Goal: Browse casually: Explore the website without a specific task or goal

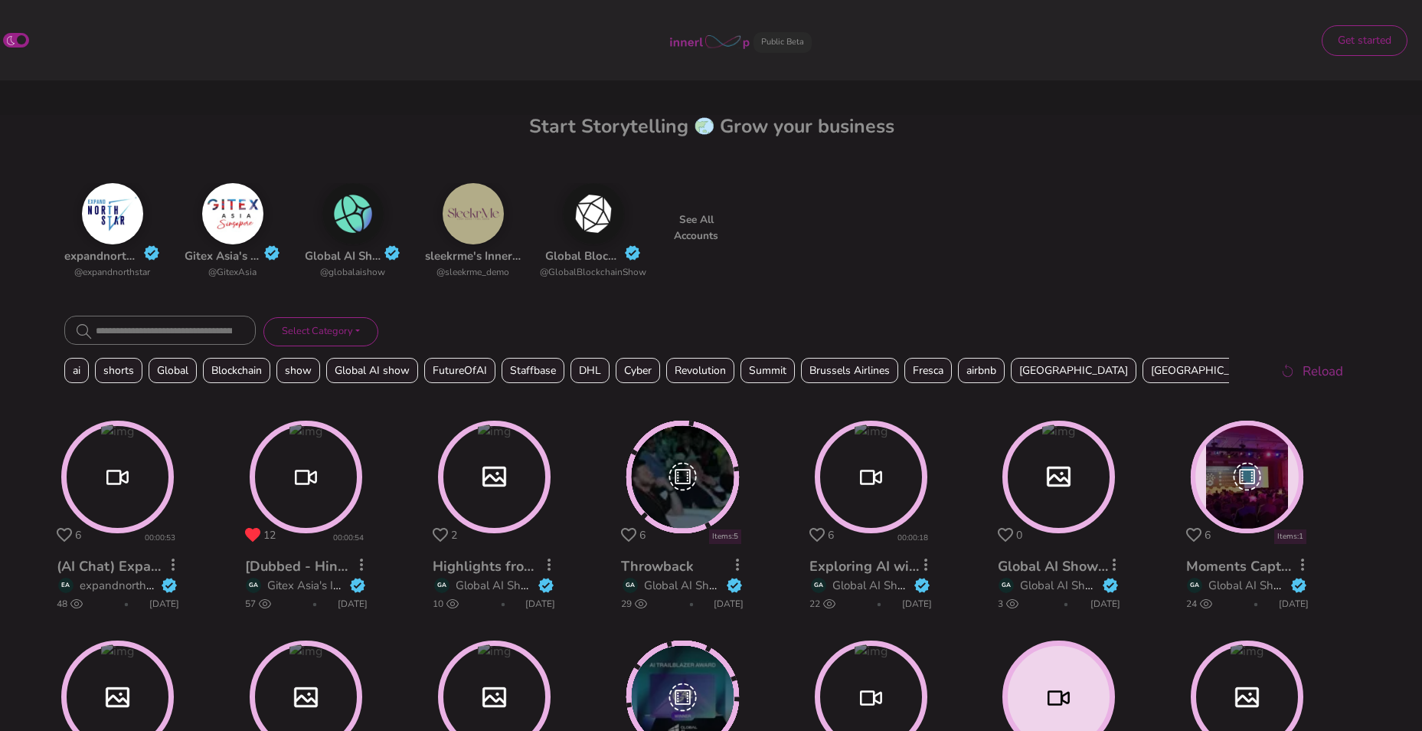
click at [142, 463] on circle at bounding box center [118, 477] width 108 height 108
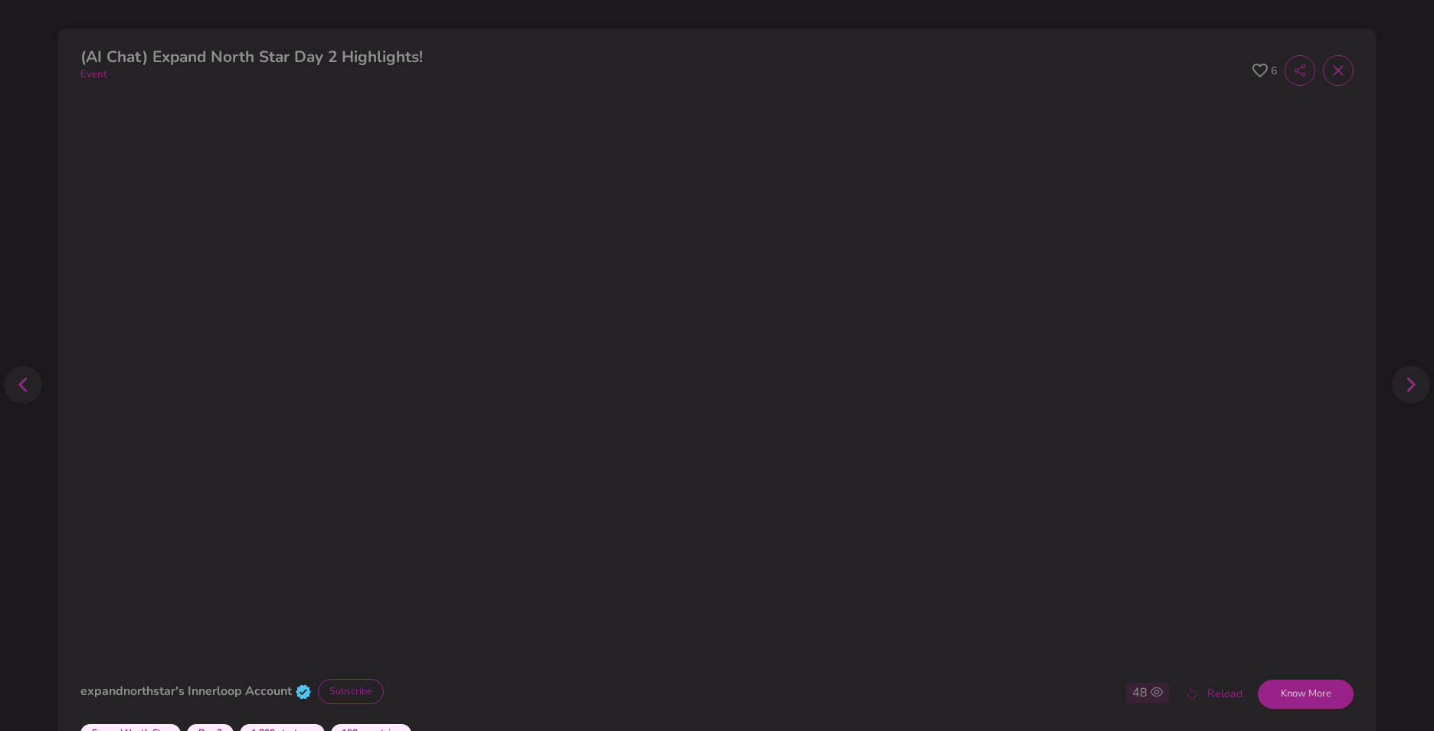
click at [1406, 384] on icon at bounding box center [1410, 384] width 9 height 15
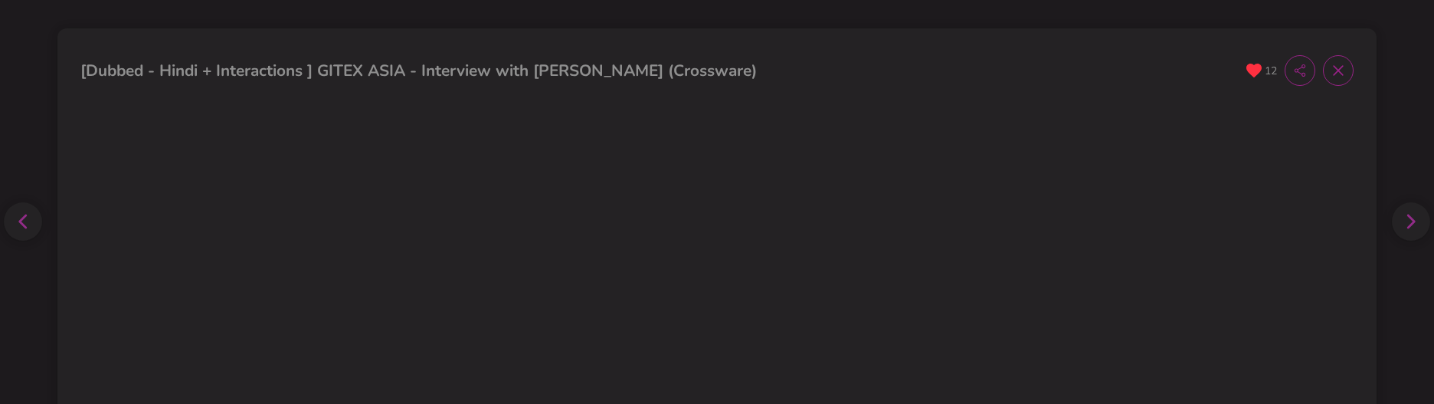
click at [1333, 80] on span at bounding box center [1338, 70] width 31 height 31
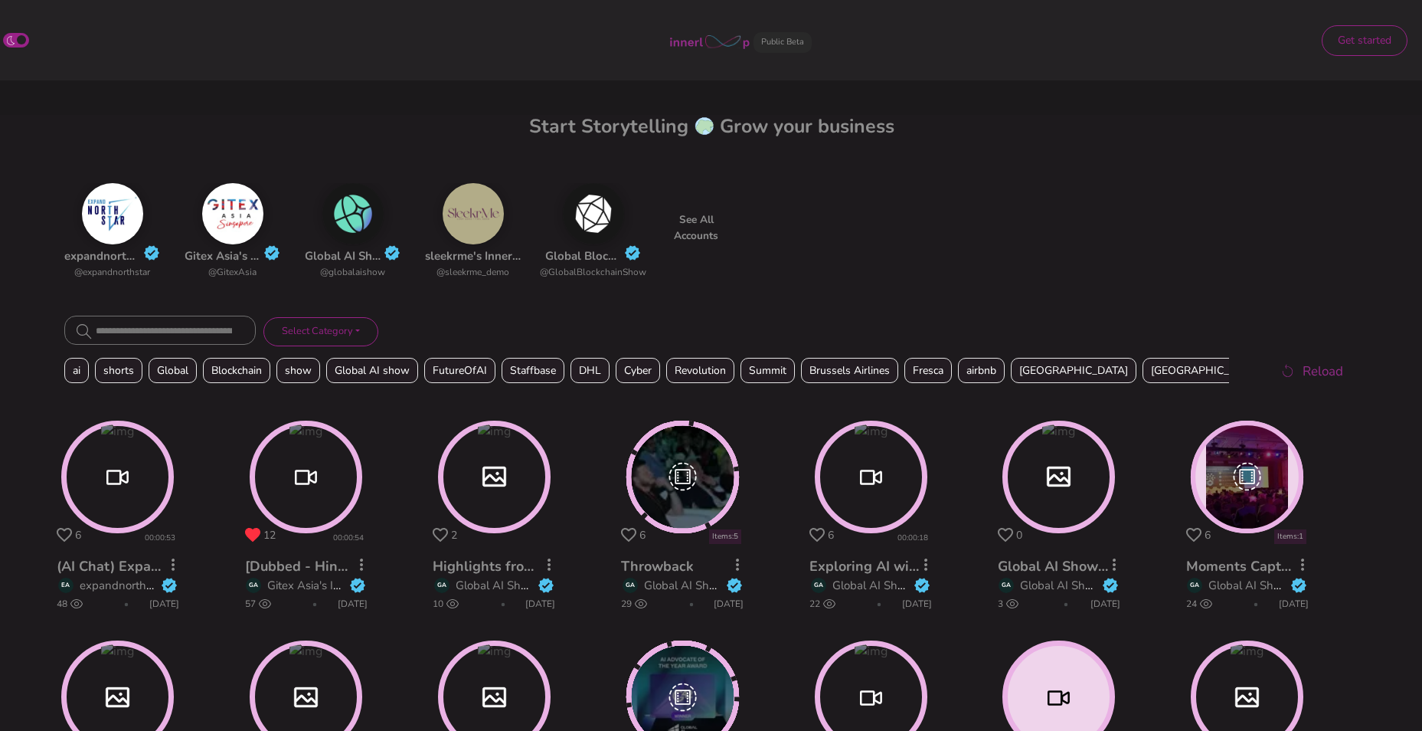
click at [125, 403] on circle at bounding box center [118, 477] width 108 height 108
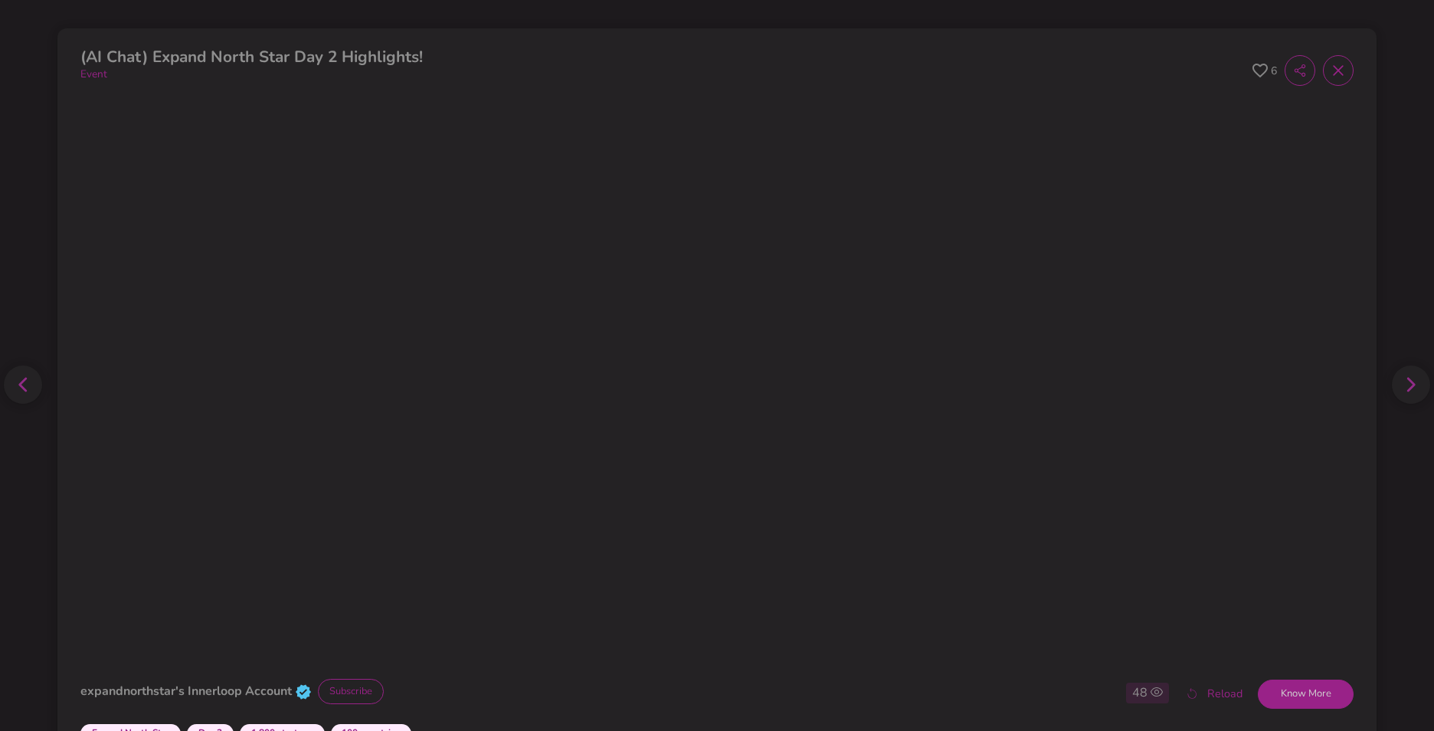
click at [1252, 70] on icon at bounding box center [1259, 71] width 15 height 15
click at [1330, 74] on icon at bounding box center [1337, 70] width 15 height 15
